Goal: Information Seeking & Learning: Learn about a topic

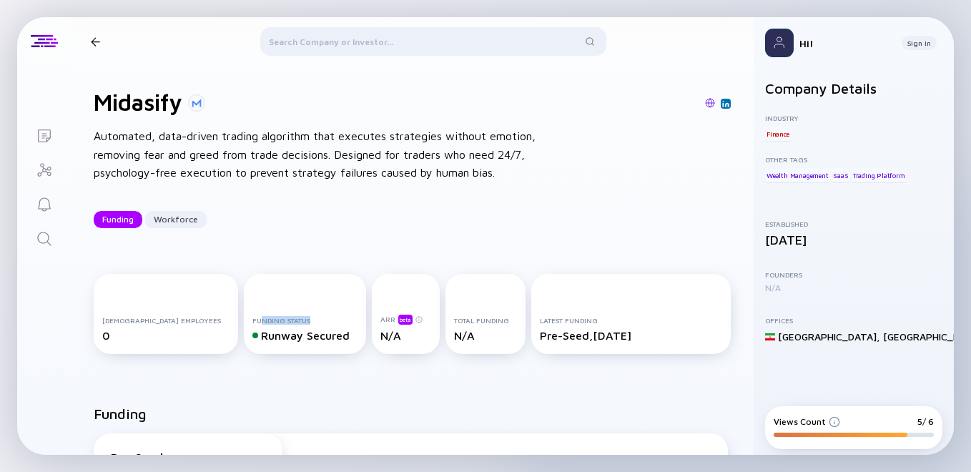
drag, startPoint x: 226, startPoint y: 321, endPoint x: 287, endPoint y: 318, distance: 61.6
click at [287, 318] on div "Funding Status" at bounding box center [305, 320] width 106 height 9
drag, startPoint x: 287, startPoint y: 318, endPoint x: 262, endPoint y: 324, distance: 25.7
click at [292, 363] on div "Full-time Employees 0 Funding Status Runway Secured ARR beta N/A Total Funding …" at bounding box center [412, 317] width 683 height 132
click at [262, 324] on div "Funding Status" at bounding box center [305, 320] width 106 height 9
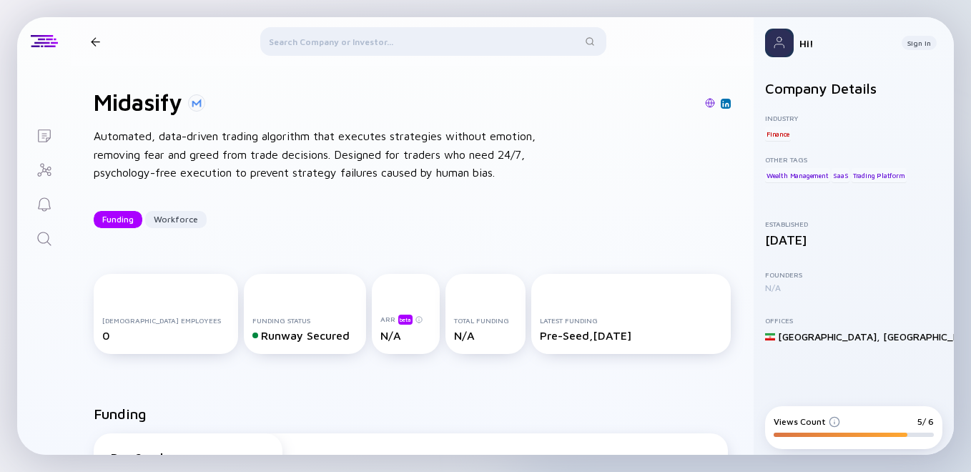
click at [99, 43] on div at bounding box center [95, 41] width 9 height 9
click at [91, 38] on div at bounding box center [95, 41] width 9 height 9
